Goal: Book appointment/travel/reservation

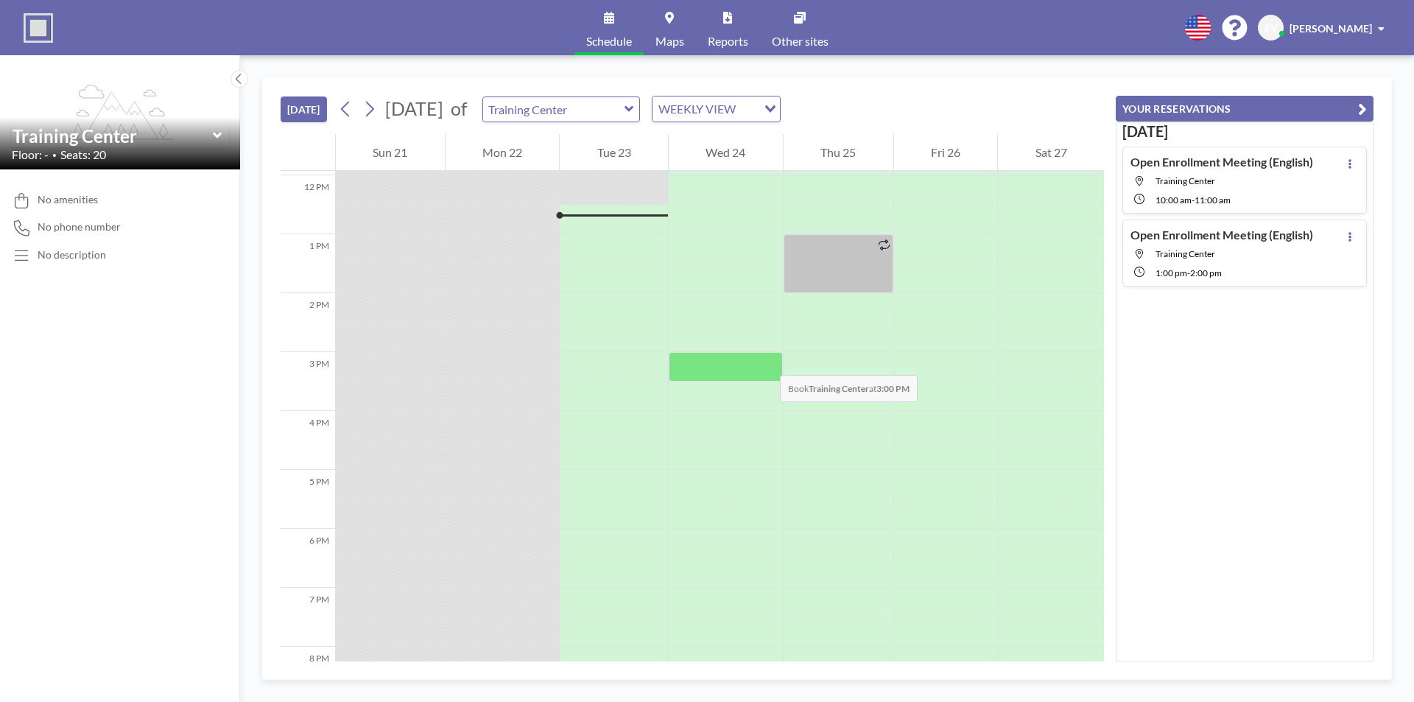
scroll to position [707, 0]
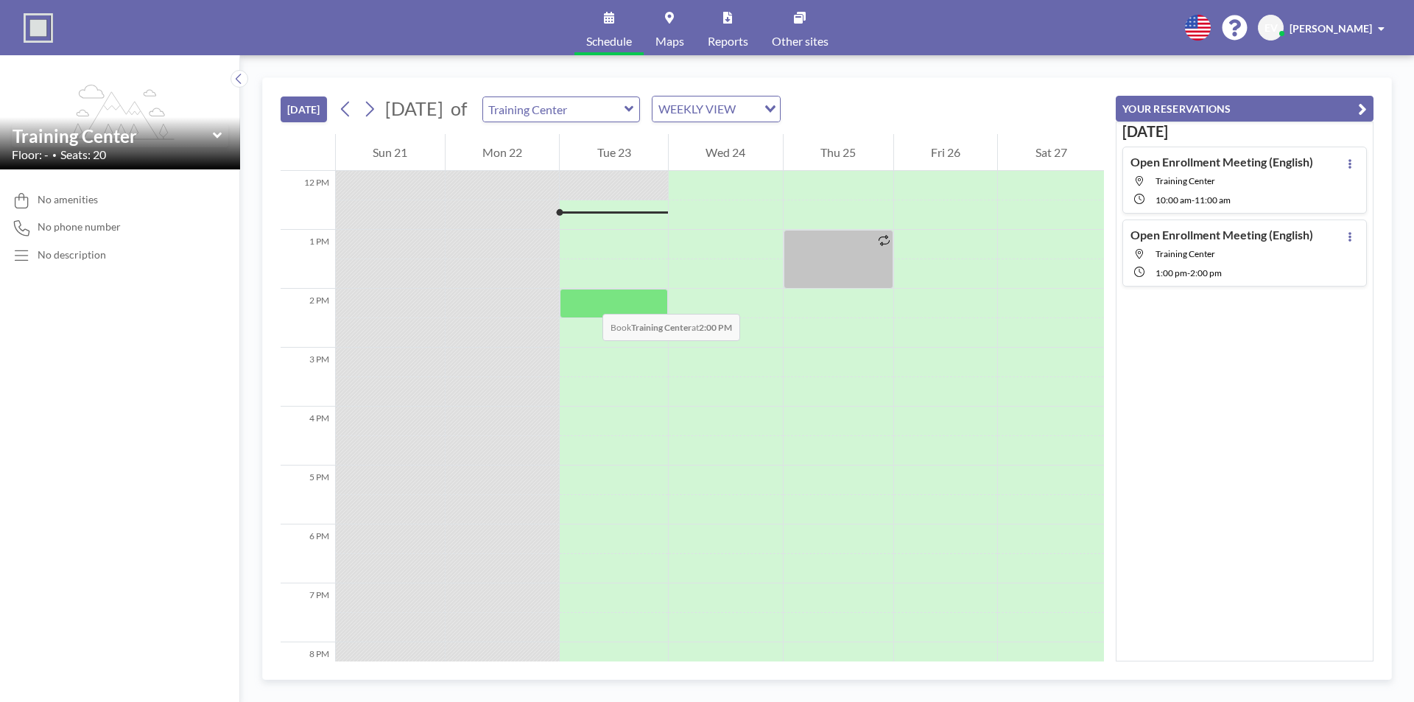
click at [588, 299] on div at bounding box center [614, 303] width 108 height 29
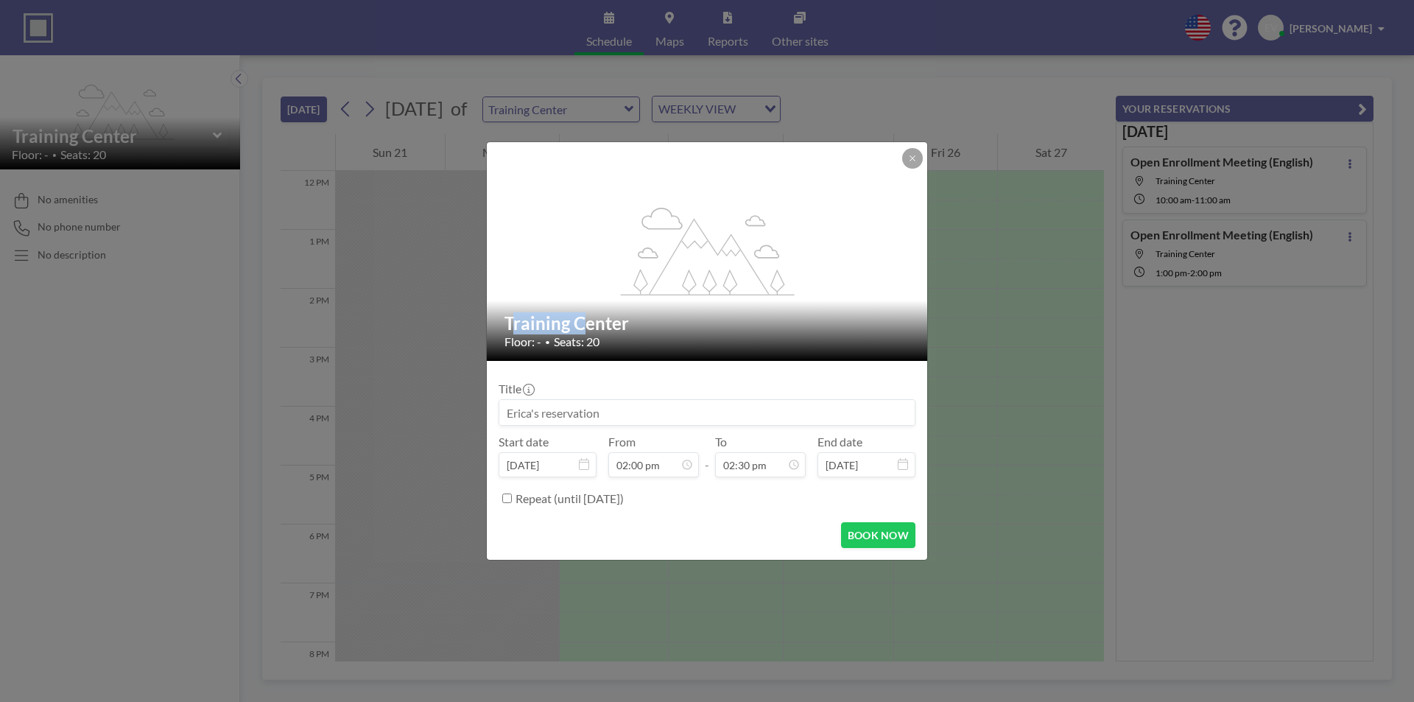
click at [588, 299] on div "flex-grow: 1.2;" at bounding box center [708, 251] width 442 height 219
click at [591, 410] on input at bounding box center [706, 412] width 415 height 25
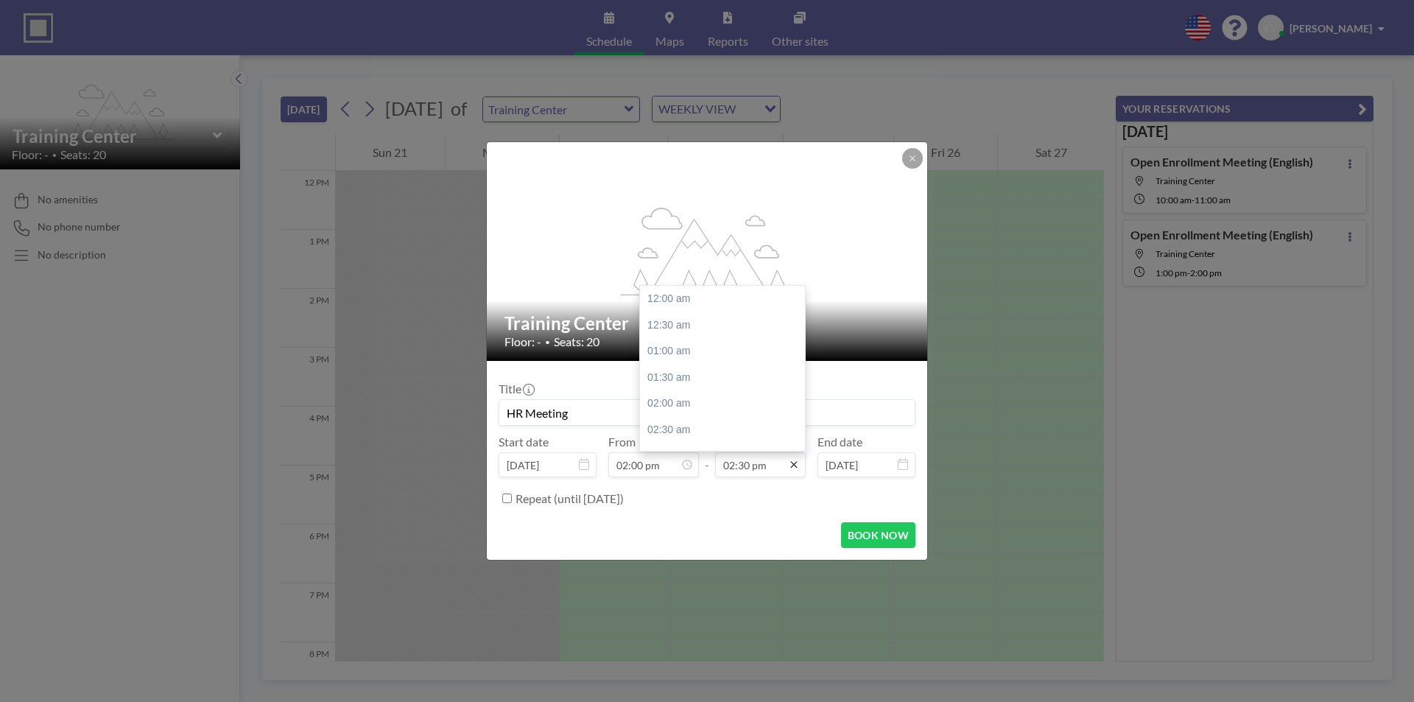
scroll to position [760, 0]
type input "HR Meeting"
click at [668, 329] on div "03:00 pm" at bounding box center [726, 325] width 172 height 27
type input "03:00 pm"
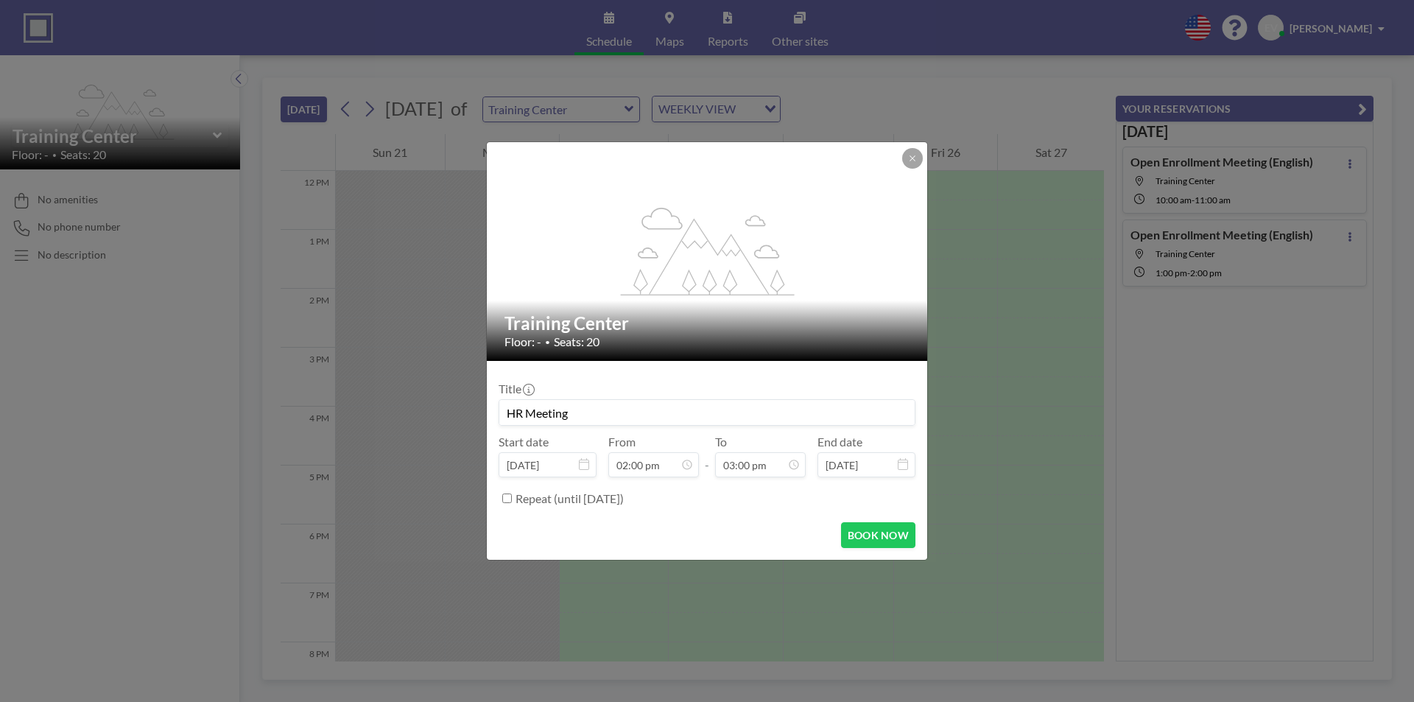
click at [907, 152] on button at bounding box center [912, 158] width 21 height 21
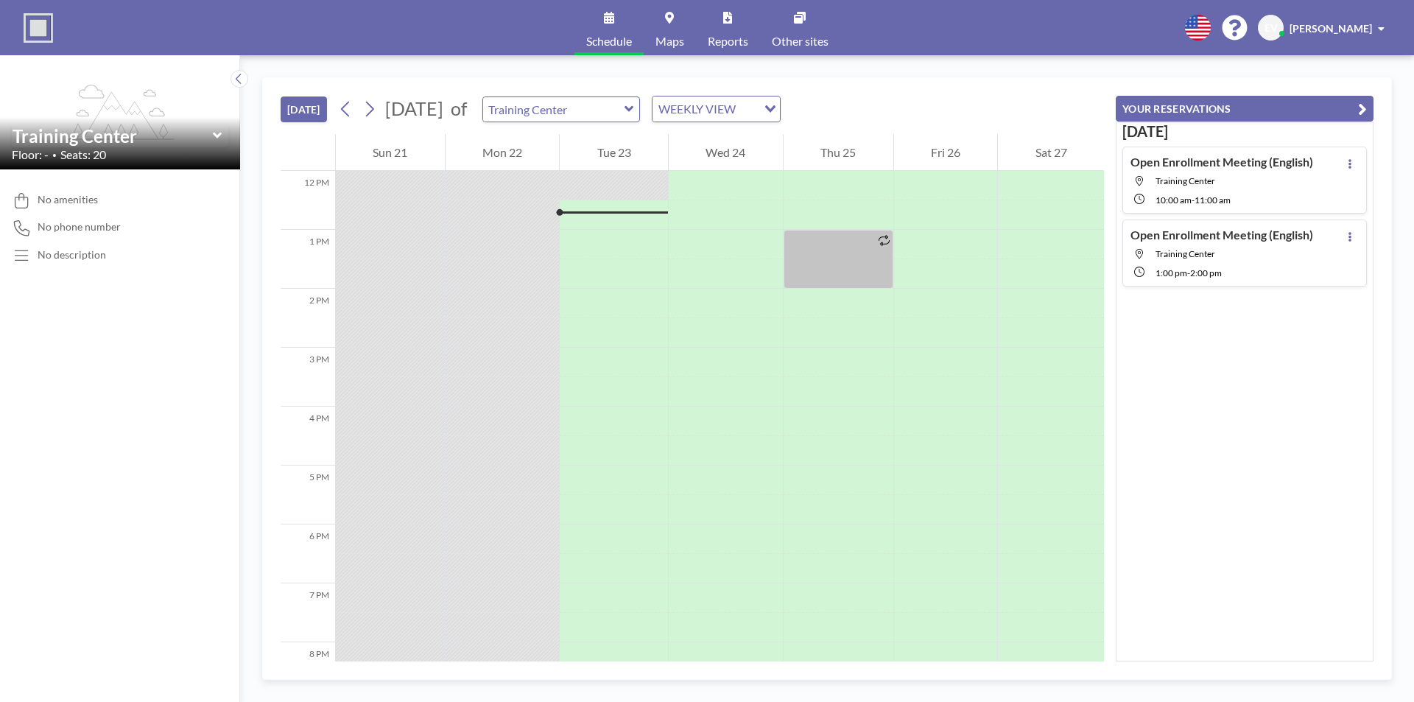
click at [634, 111] on icon at bounding box center [630, 109] width 10 height 15
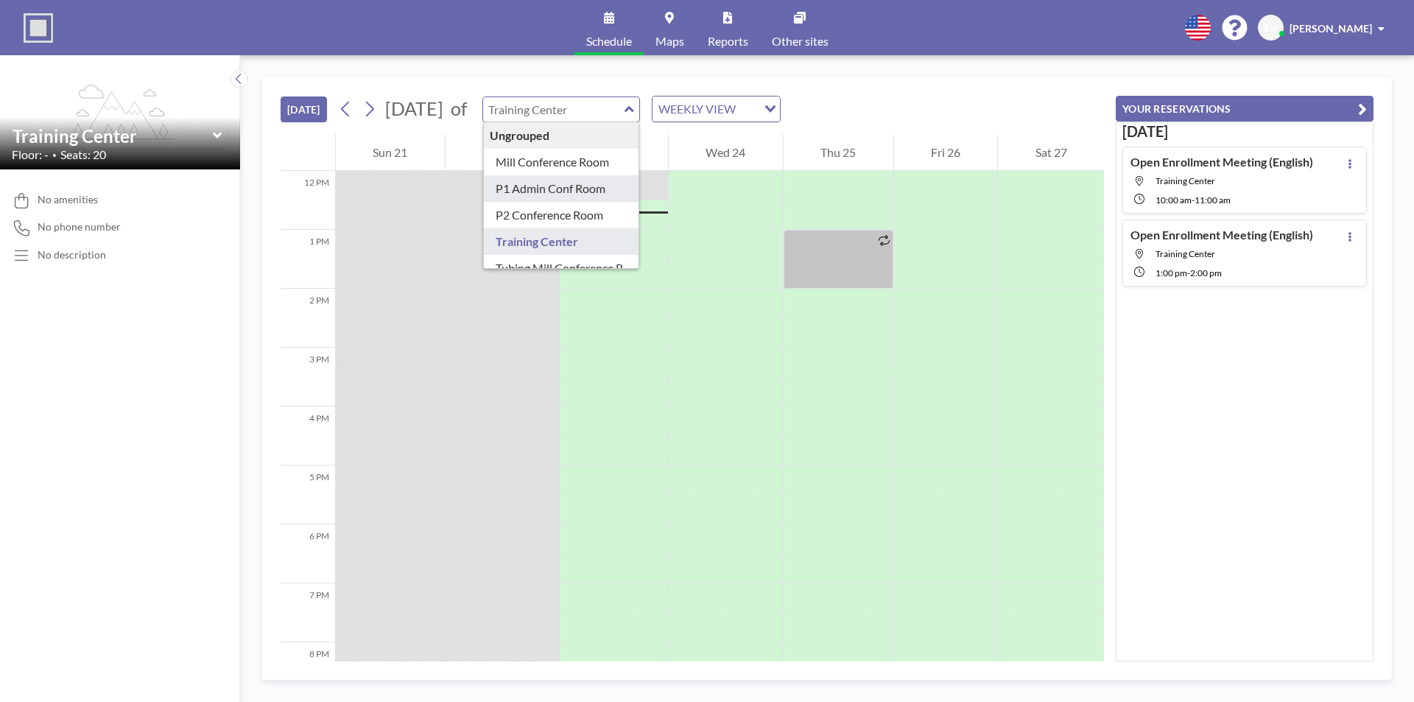
type input "P1 Admin Conf Room"
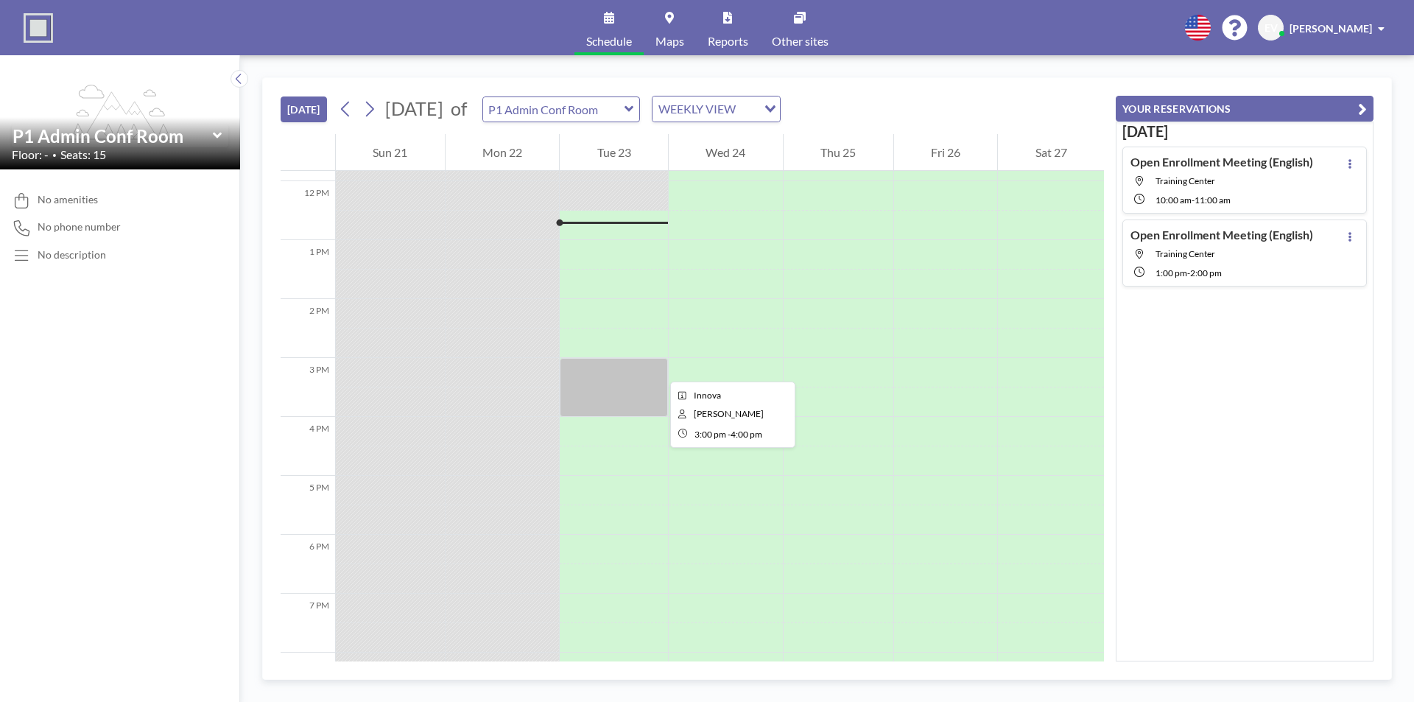
scroll to position [707, 0]
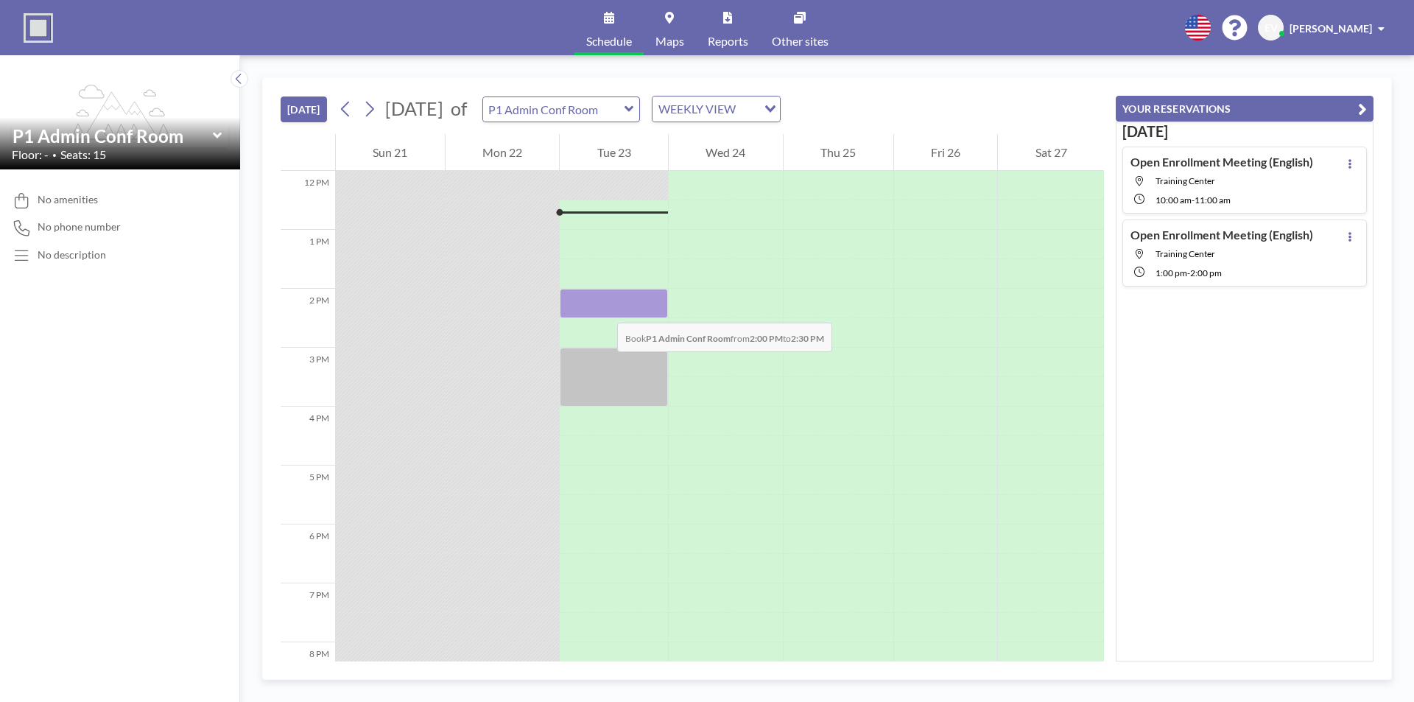
click at [603, 308] on div at bounding box center [614, 303] width 108 height 29
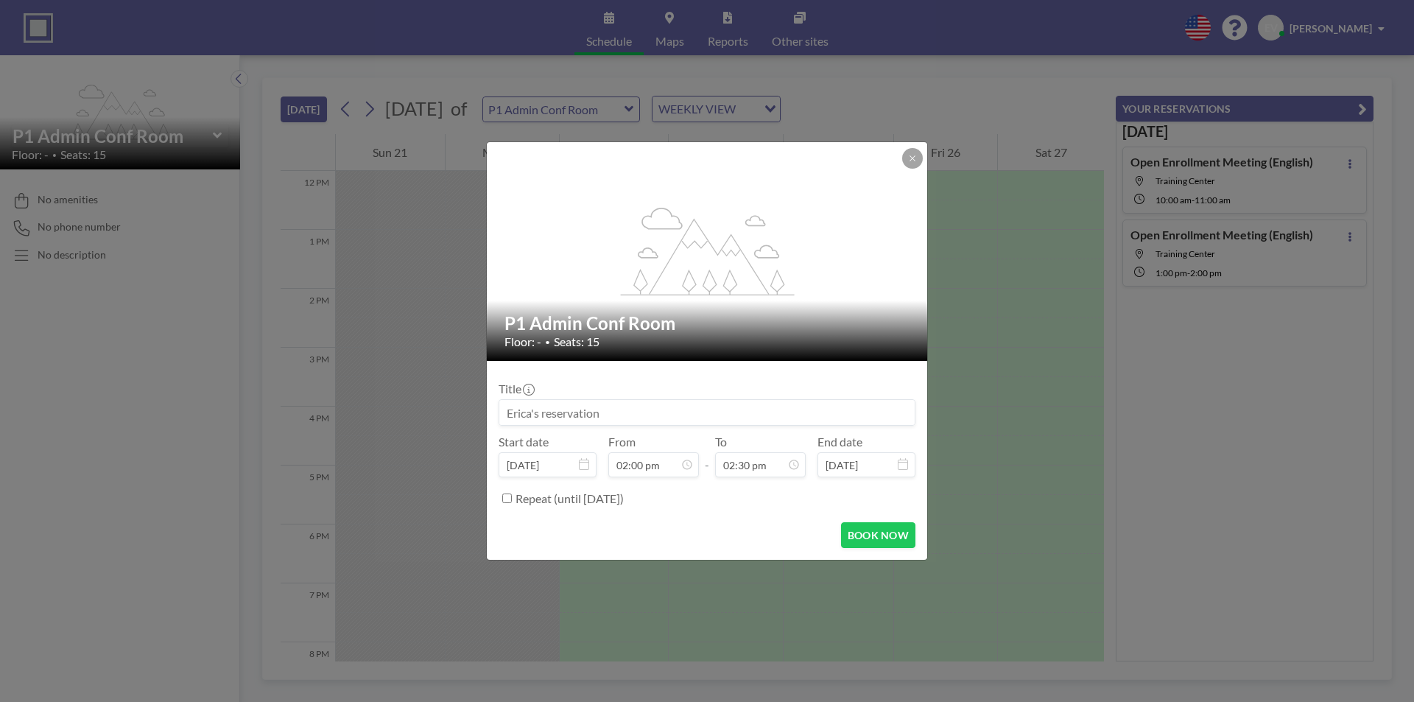
click at [603, 308] on div "P1 Admin Conf Room Floor: - • Seats: 15" at bounding box center [708, 331] width 442 height 60
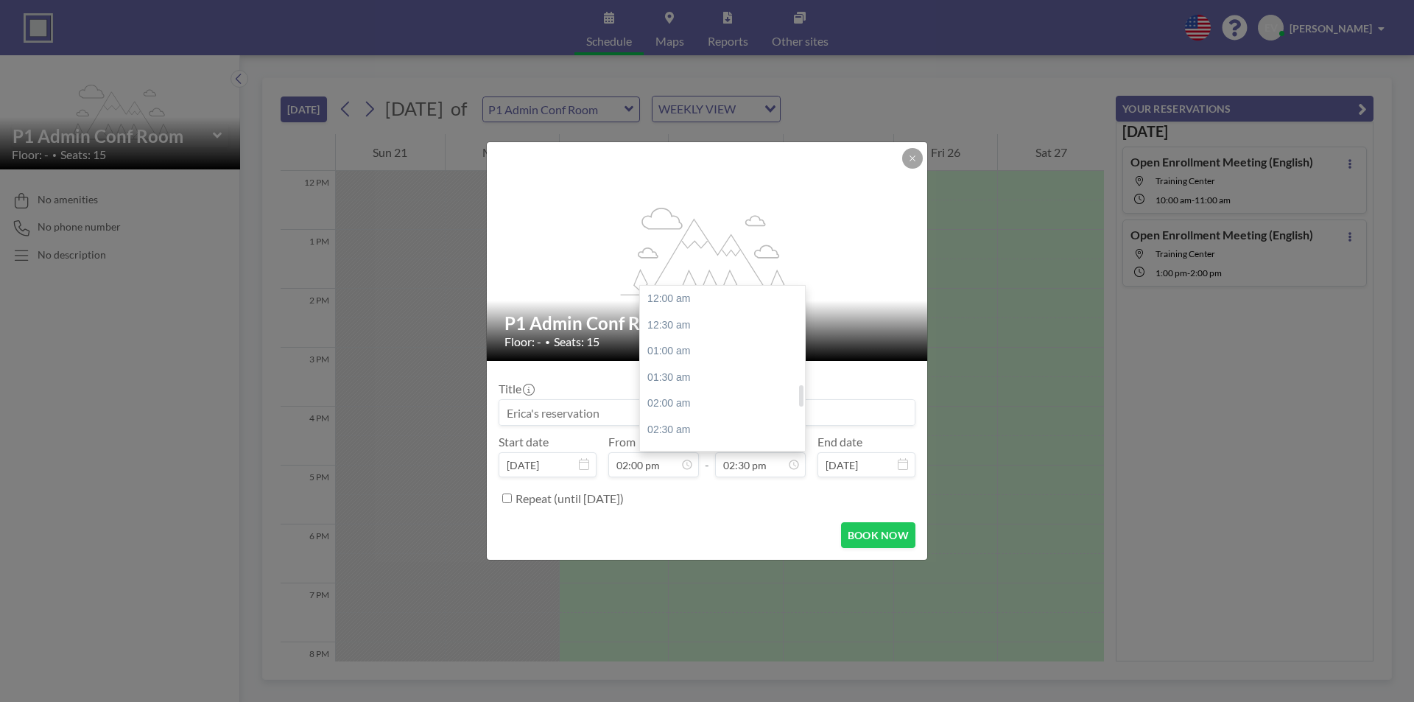
scroll to position [760, 0]
click at [673, 333] on div "03:00 pm" at bounding box center [726, 325] width 172 height 27
type input "03:00 pm"
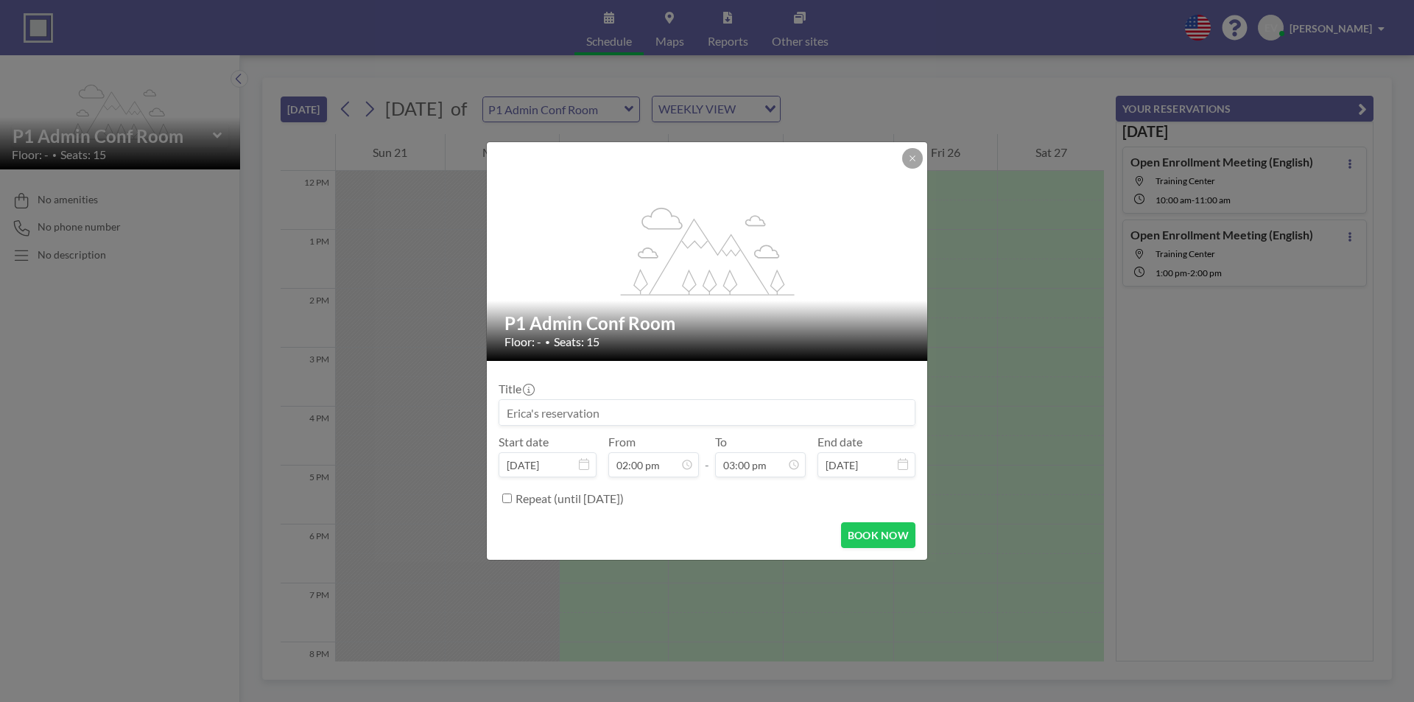
click at [619, 415] on input at bounding box center [706, 412] width 415 height 25
type input "HR Training"
click at [863, 539] on button "BOOK NOW" at bounding box center [878, 535] width 74 height 26
